Goal: Download file/media

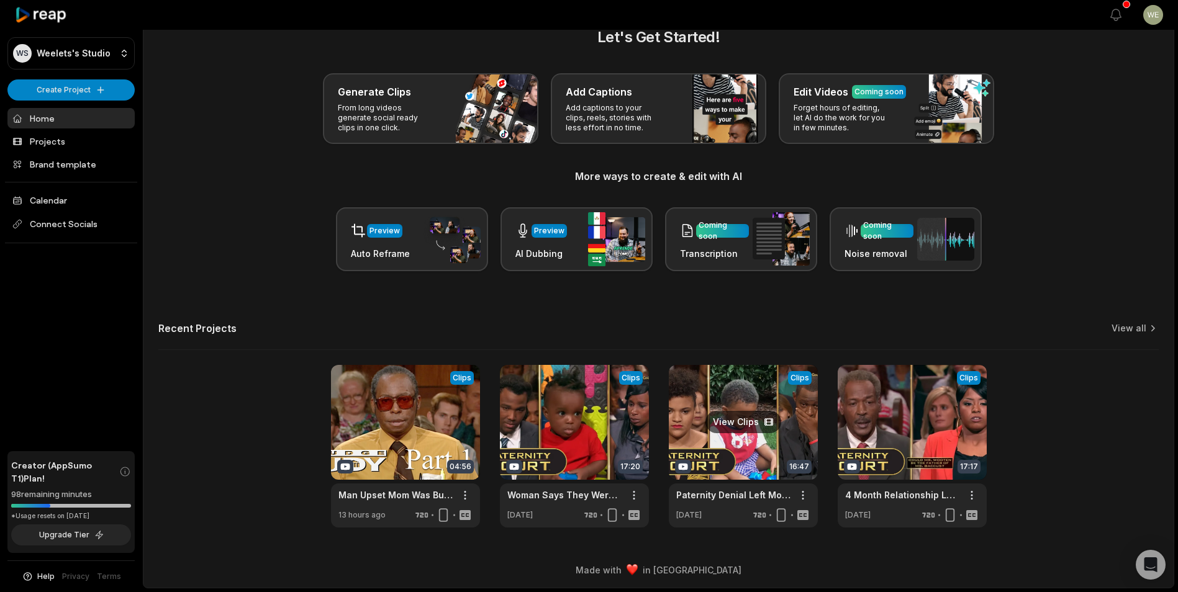
drag, startPoint x: 761, startPoint y: 450, endPoint x: 761, endPoint y: 441, distance: 8.7
click at [761, 450] on link at bounding box center [743, 446] width 149 height 163
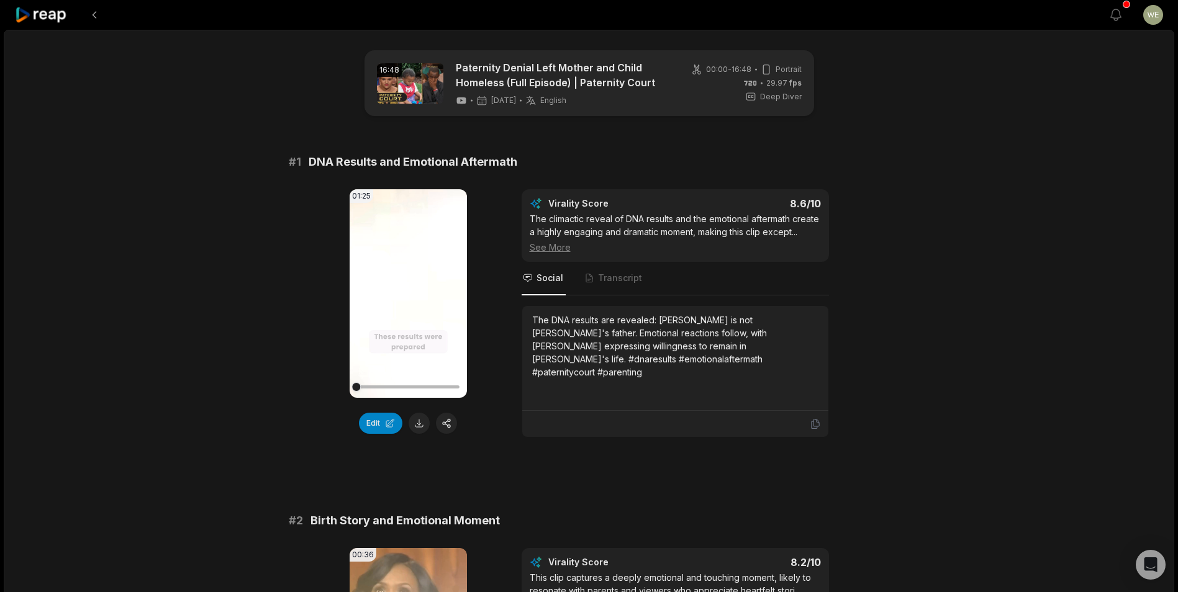
click at [423, 425] on button at bounding box center [419, 423] width 21 height 21
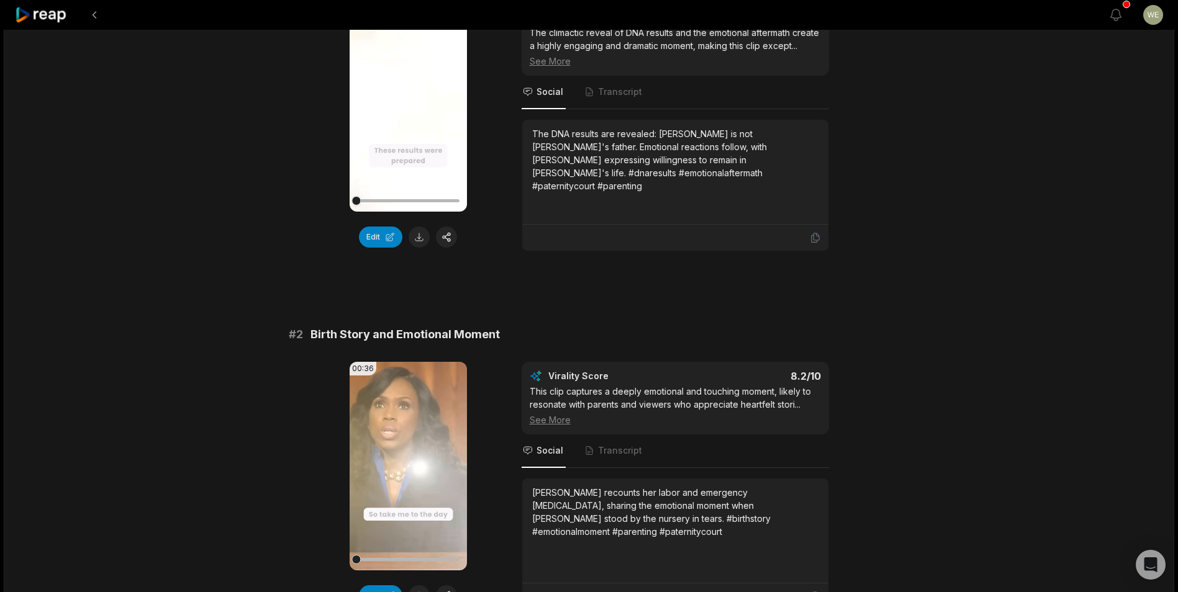
scroll to position [248, 0]
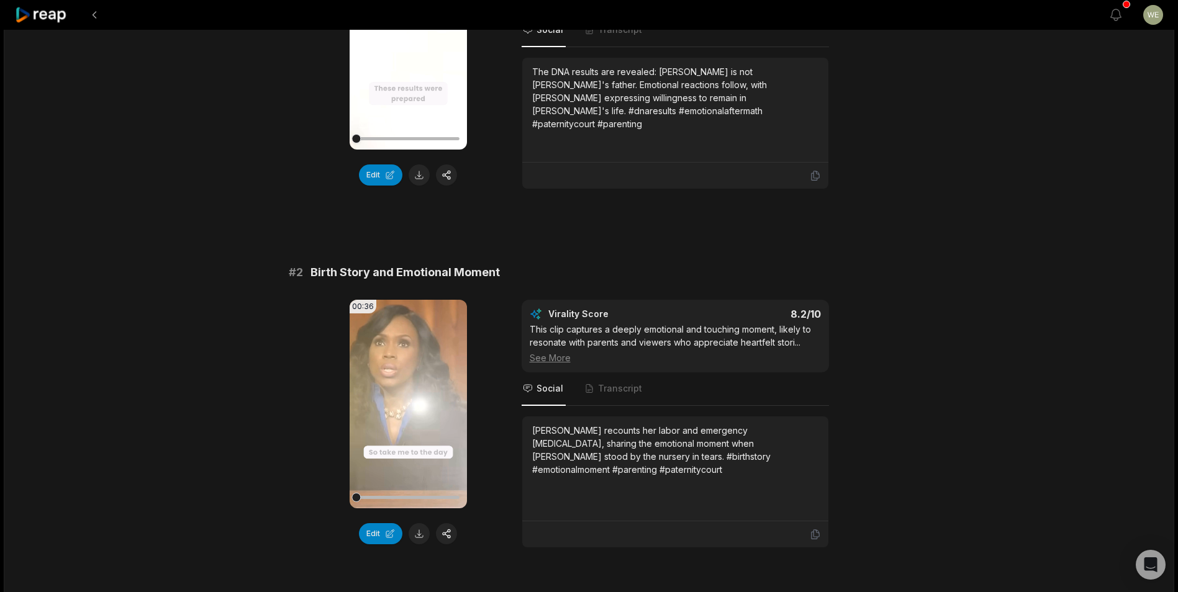
click at [420, 536] on button at bounding box center [419, 533] width 21 height 21
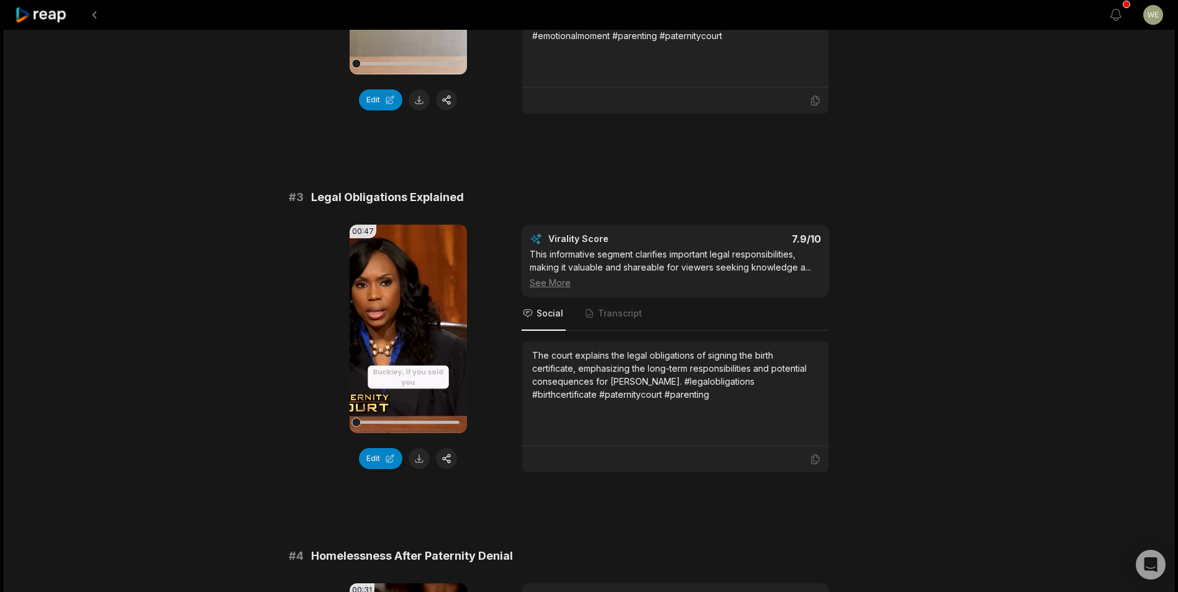
scroll to position [683, 0]
drag, startPoint x: 422, startPoint y: 459, endPoint x: 422, endPoint y: 451, distance: 8.7
click at [422, 459] on button at bounding box center [419, 458] width 21 height 21
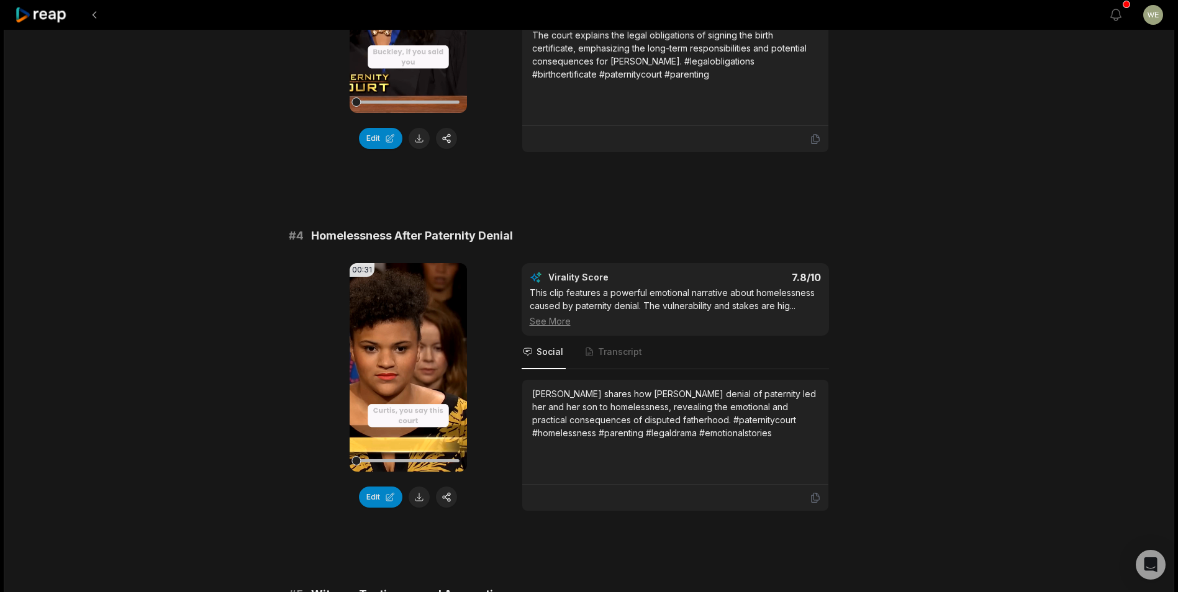
scroll to position [1118, 0]
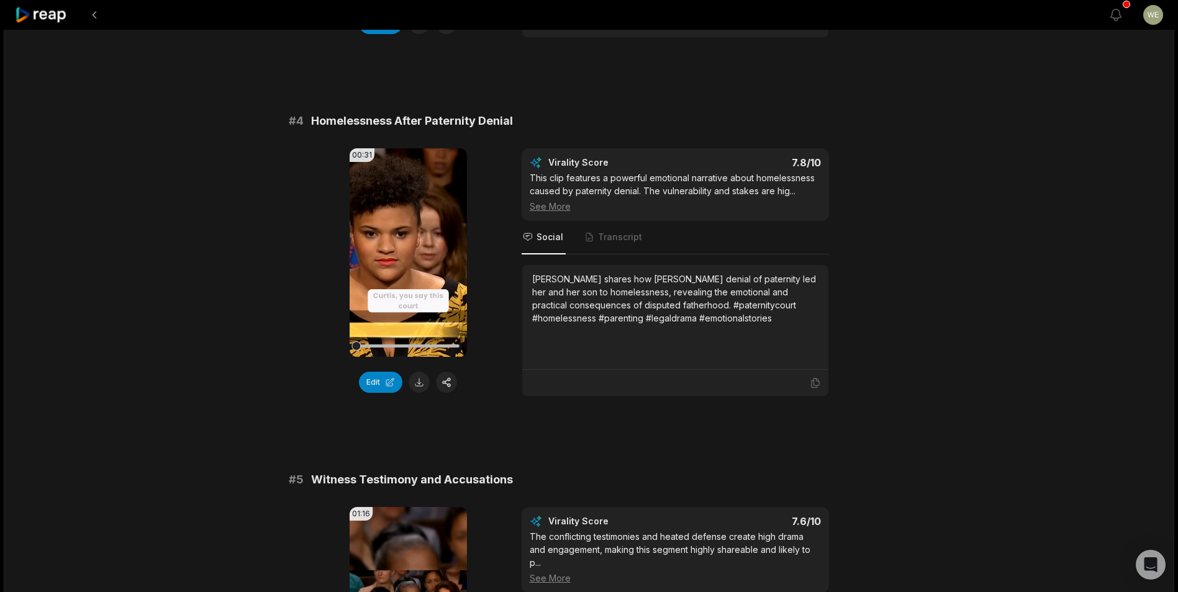
click at [419, 381] on button at bounding box center [419, 382] width 21 height 21
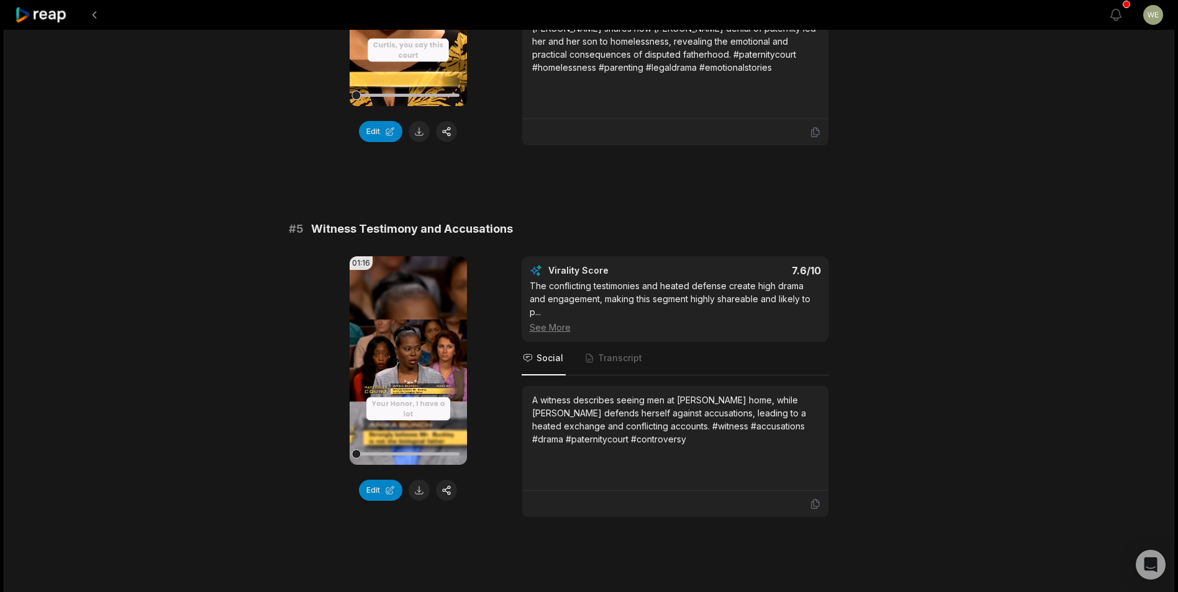
scroll to position [1490, 0]
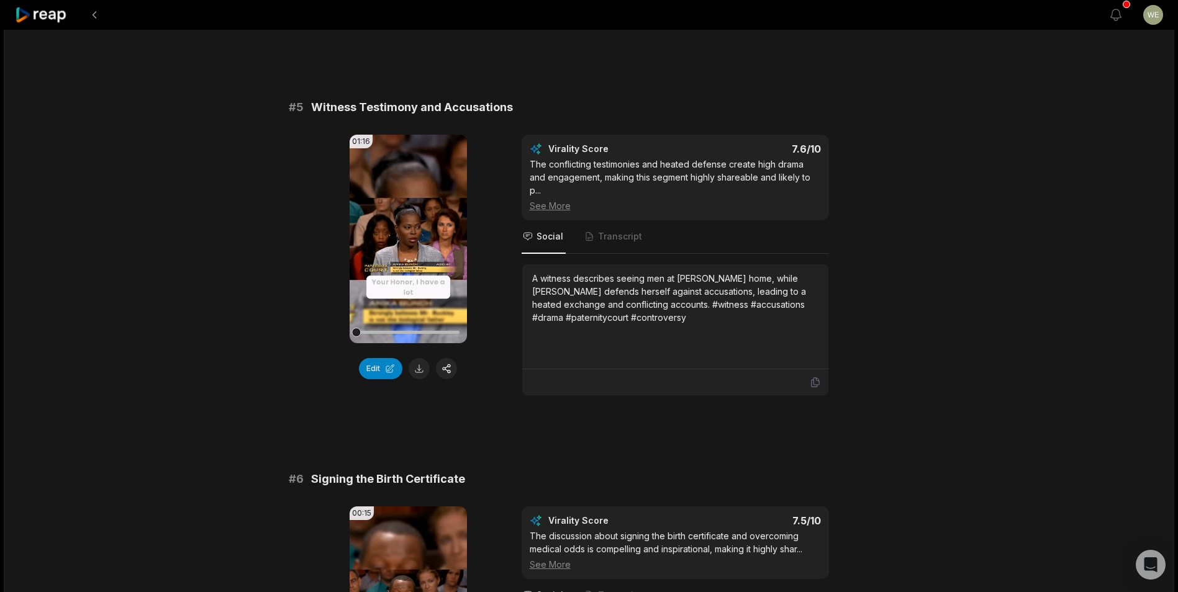
click at [421, 368] on button at bounding box center [419, 368] width 21 height 21
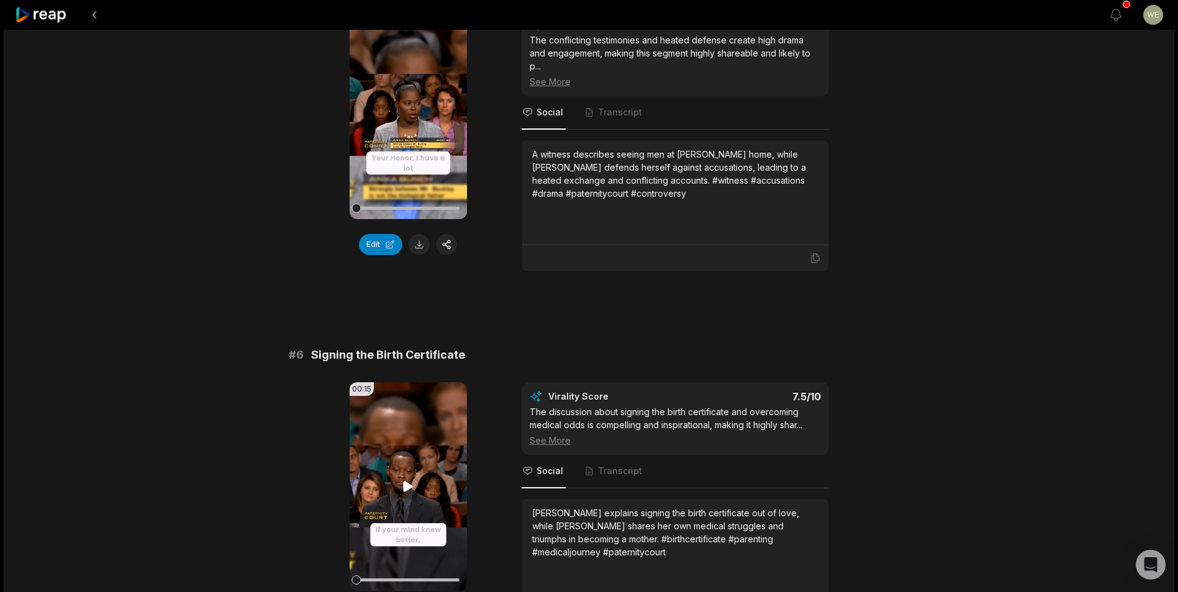
scroll to position [1676, 0]
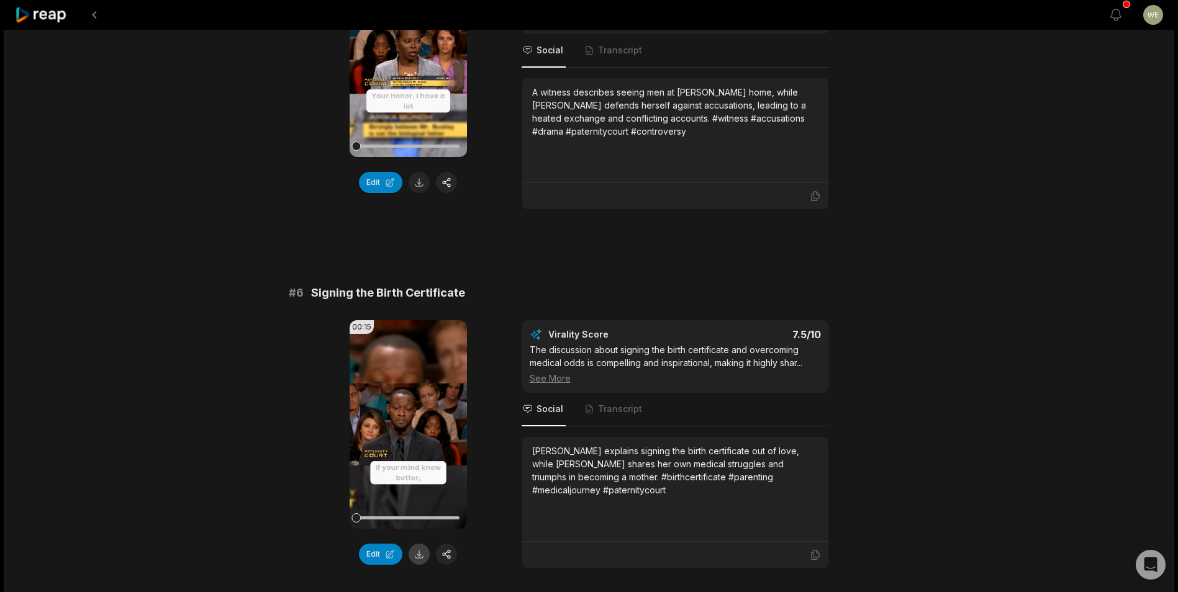
click at [417, 545] on button at bounding box center [419, 554] width 21 height 21
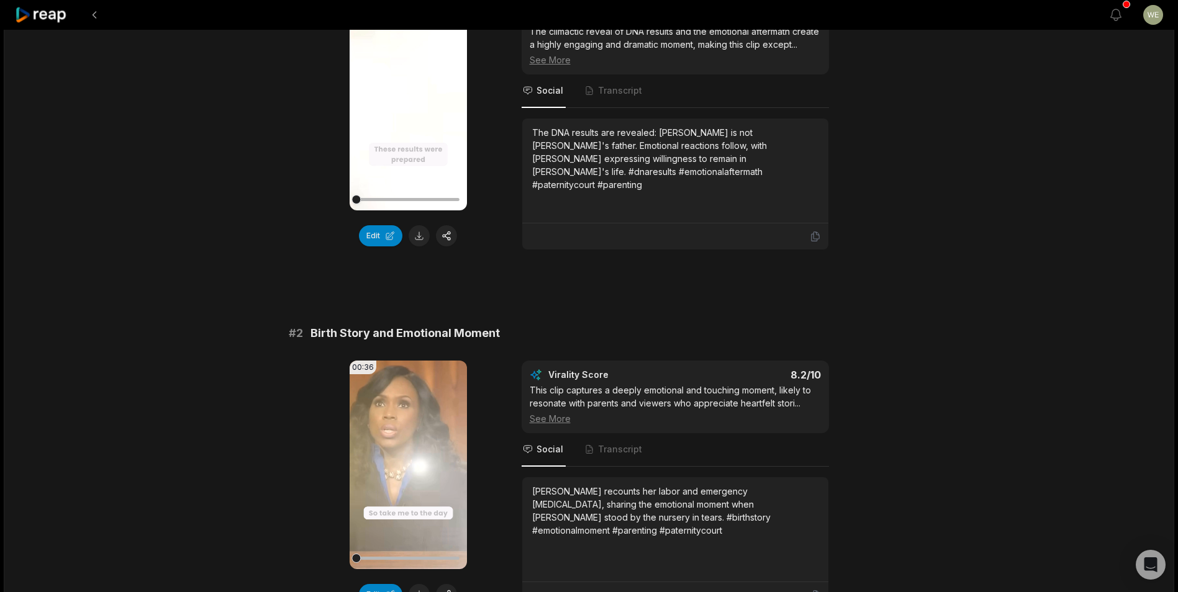
scroll to position [124, 0]
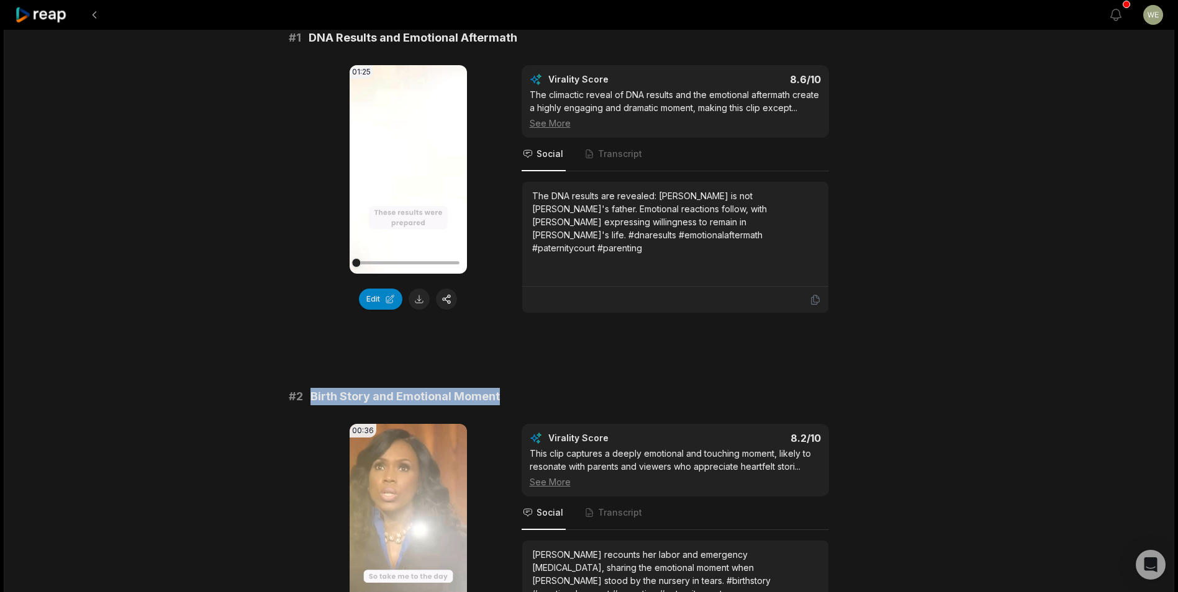
drag, startPoint x: 309, startPoint y: 394, endPoint x: 525, endPoint y: 395, distance: 215.5
click at [525, 395] on div "# 2 Birth Story and Emotional Moment" at bounding box center [589, 396] width 601 height 17
drag, startPoint x: 525, startPoint y: 395, endPoint x: 454, endPoint y: 397, distance: 70.8
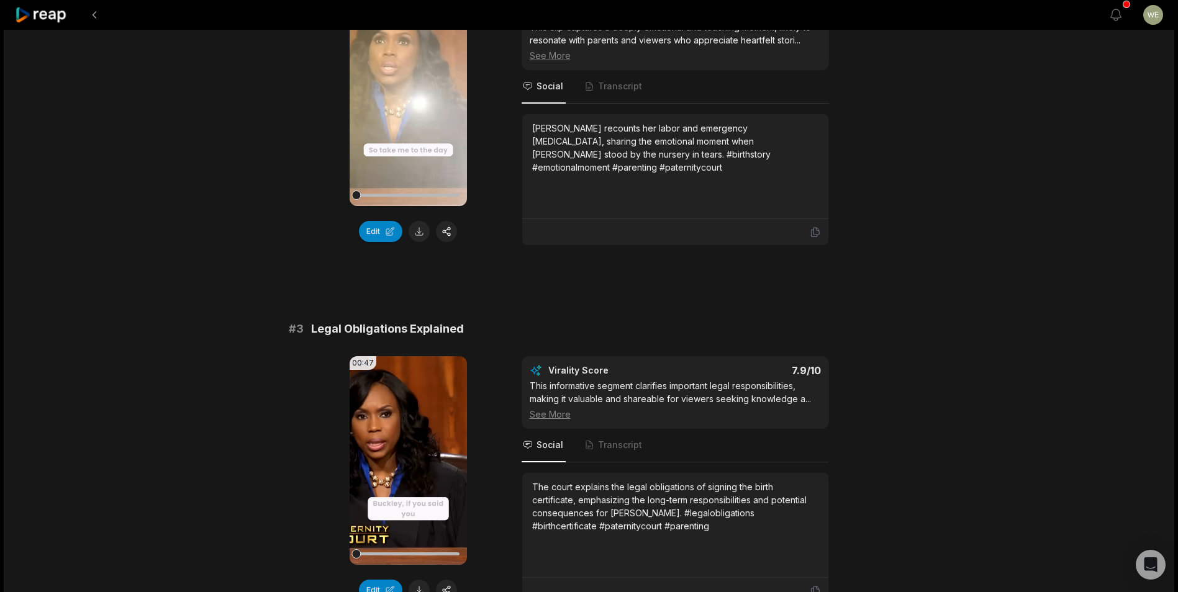
scroll to position [559, 0]
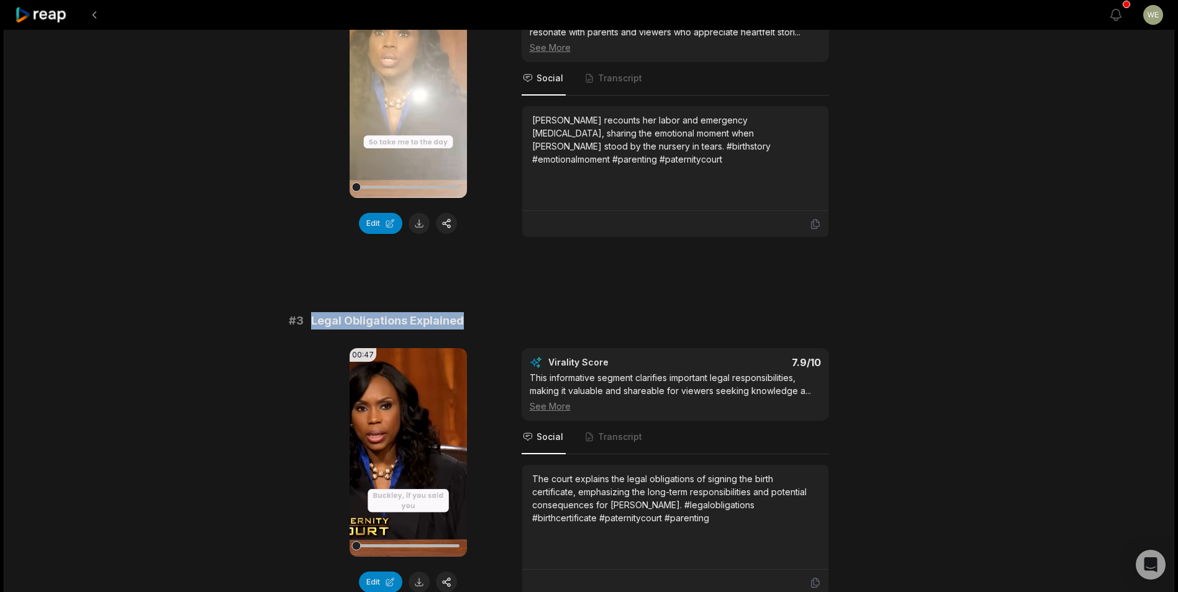
drag, startPoint x: 309, startPoint y: 320, endPoint x: 472, endPoint y: 319, distance: 162.7
click at [472, 319] on div "# 3 Legal Obligations Explained" at bounding box center [589, 320] width 601 height 17
drag, startPoint x: 472, startPoint y: 319, endPoint x: 434, endPoint y: 322, distance: 38.0
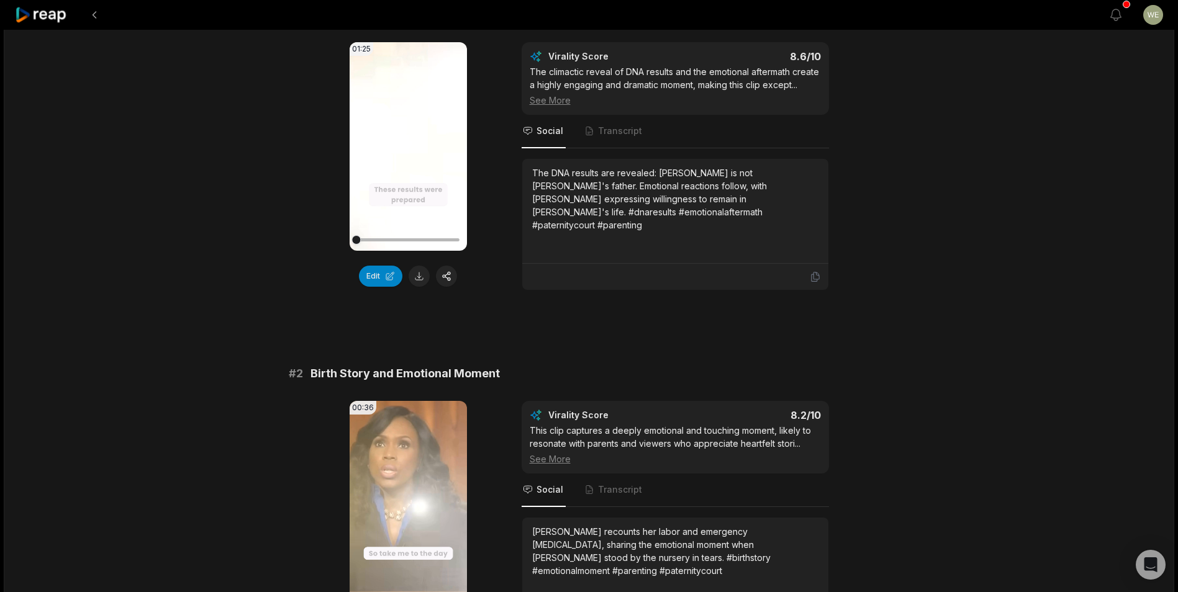
scroll to position [0, 0]
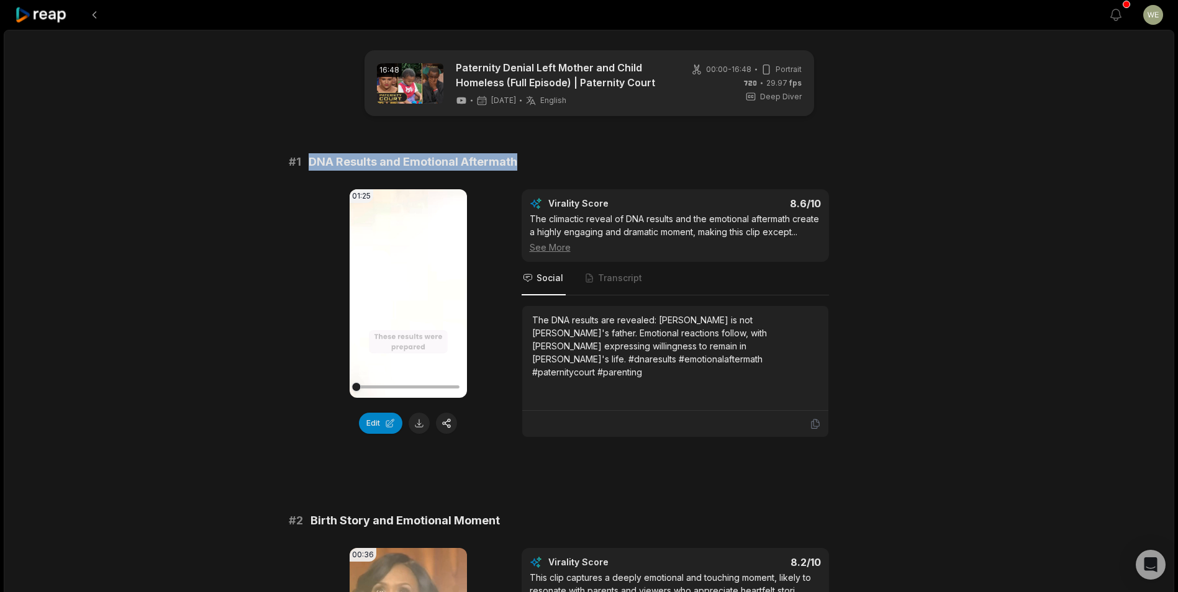
drag, startPoint x: 323, startPoint y: 161, endPoint x: 630, endPoint y: 161, distance: 306.7
click at [630, 161] on div "# 1 DNA Results and Emotional Aftermath" at bounding box center [589, 161] width 601 height 17
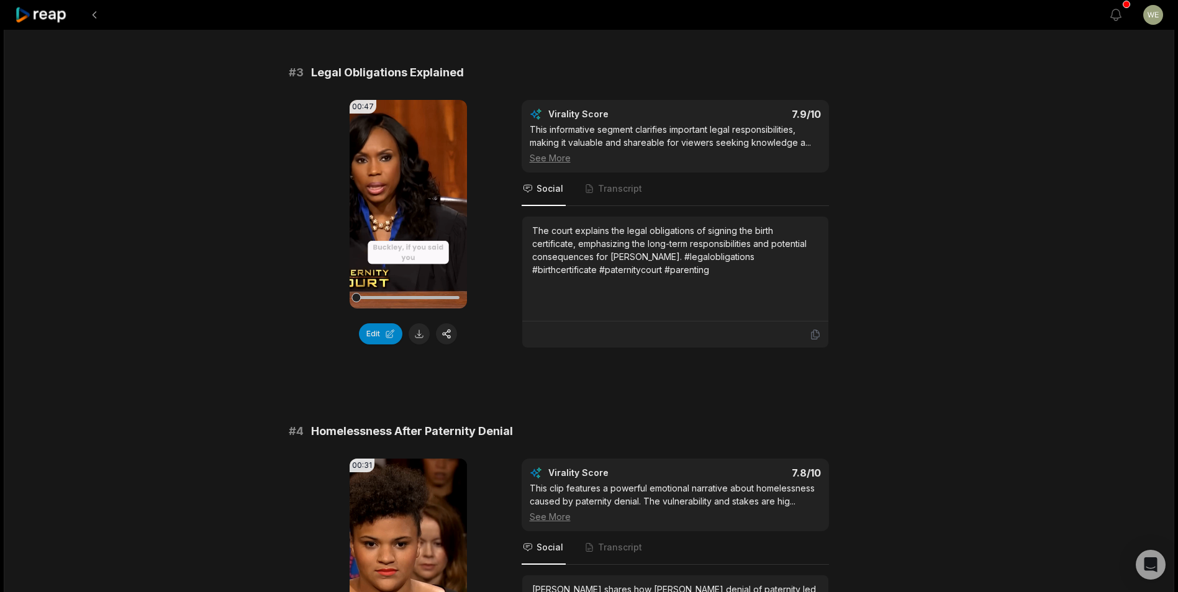
scroll to position [869, 0]
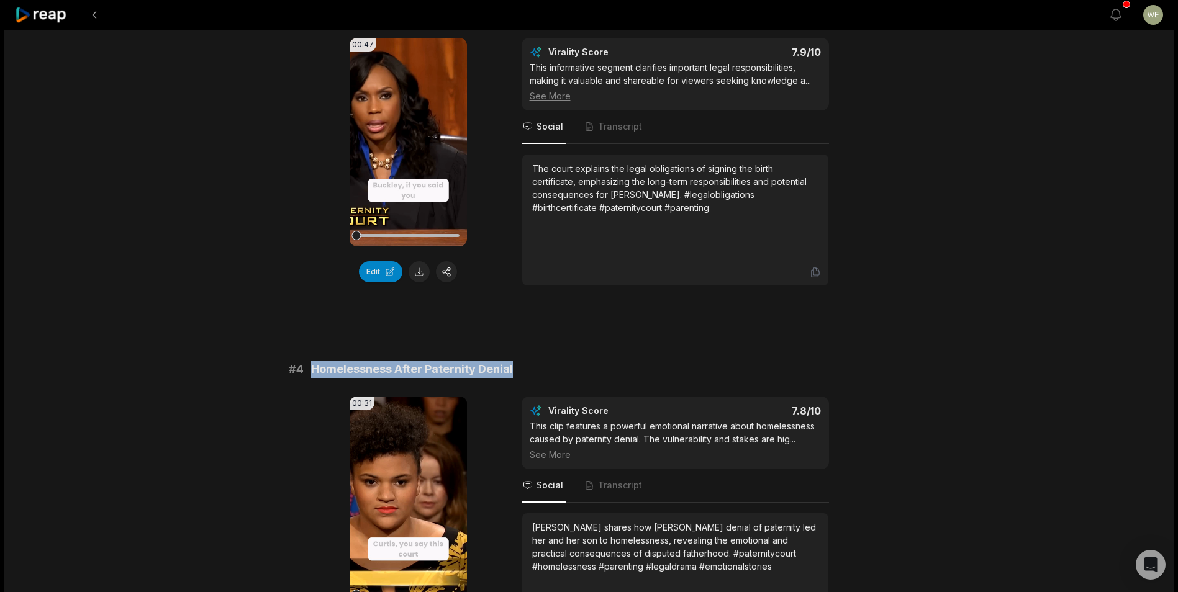
drag, startPoint x: 308, startPoint y: 366, endPoint x: 538, endPoint y: 364, distance: 229.7
click at [538, 364] on div "# 4 Homelessness After Paternity Denial" at bounding box center [589, 369] width 601 height 17
drag, startPoint x: 538, startPoint y: 364, endPoint x: 484, endPoint y: 364, distance: 53.4
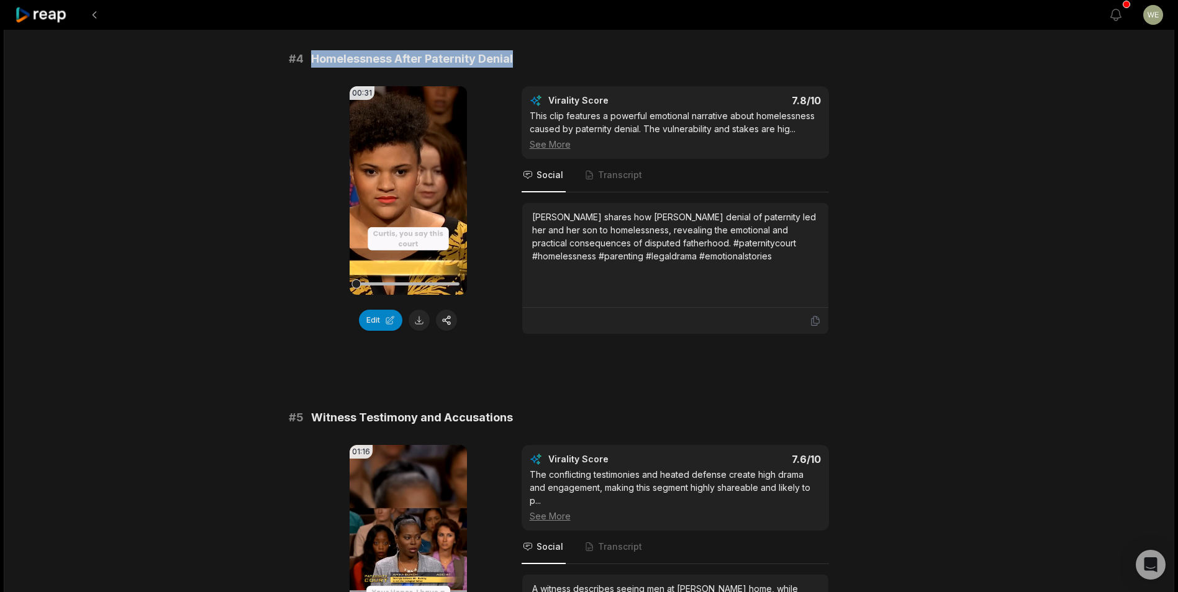
scroll to position [1366, 0]
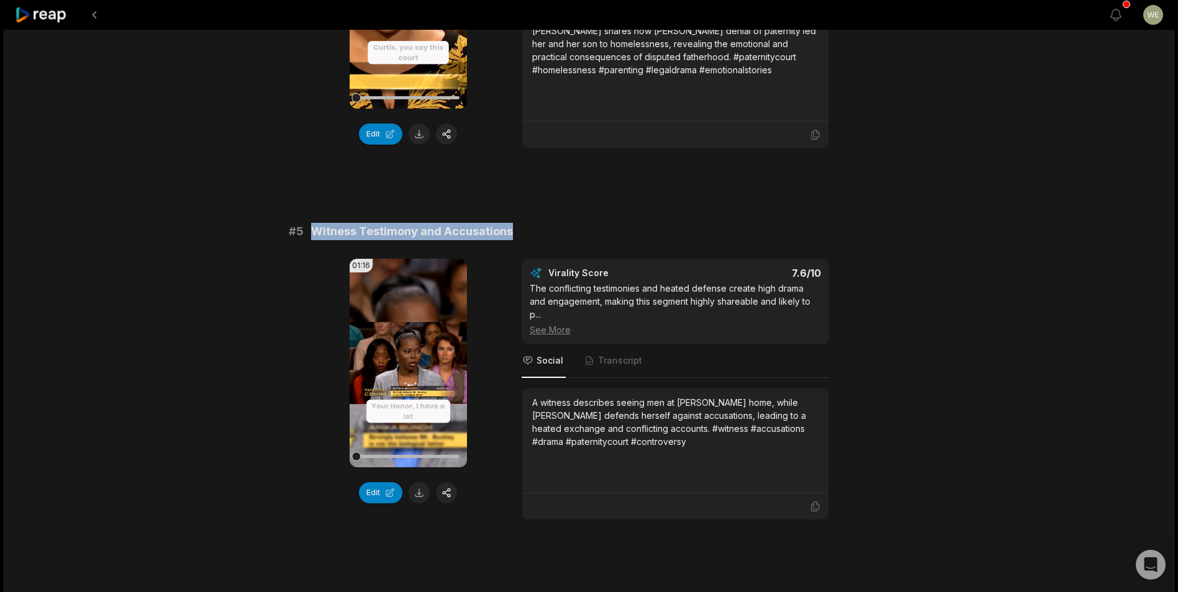
drag, startPoint x: 310, startPoint y: 228, endPoint x: 521, endPoint y: 237, distance: 210.7
click at [521, 237] on div "# 5 Witness Testimony and Accusations" at bounding box center [589, 231] width 601 height 17
drag, startPoint x: 521, startPoint y: 237, endPoint x: 481, endPoint y: 230, distance: 41.0
copy span "Witness Testimony and Accusations"
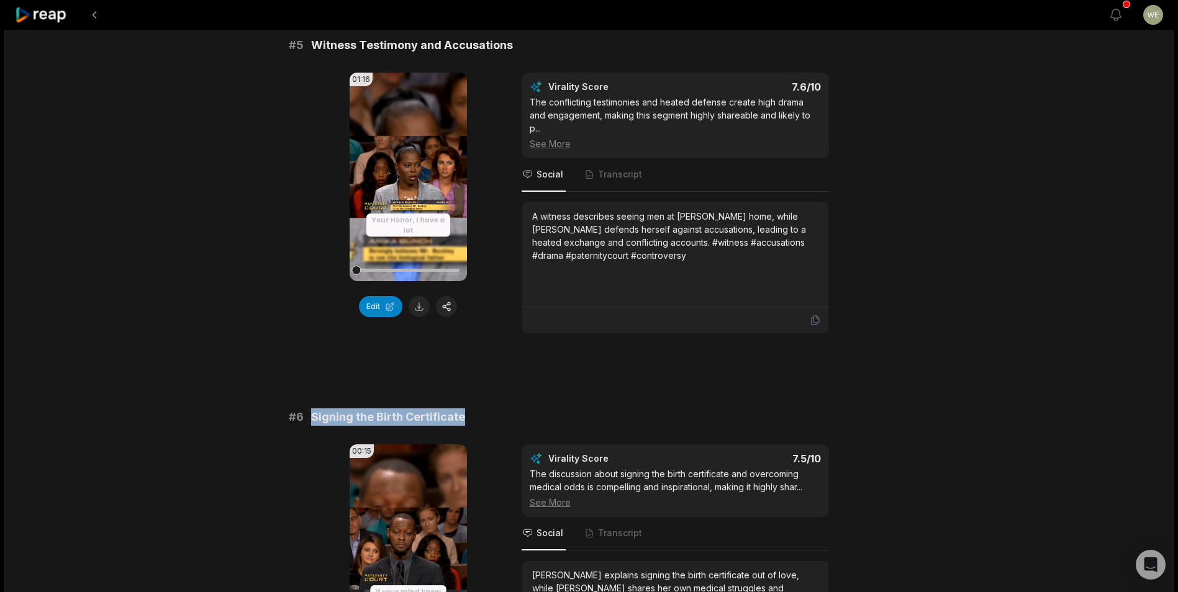
drag, startPoint x: 310, startPoint y: 407, endPoint x: 561, endPoint y: 412, distance: 251.5
click at [561, 412] on div "# 6 Signing the Birth Certificate" at bounding box center [589, 417] width 601 height 17
copy span "Signing the Birth Certificate"
